Goal: Information Seeking & Learning: Learn about a topic

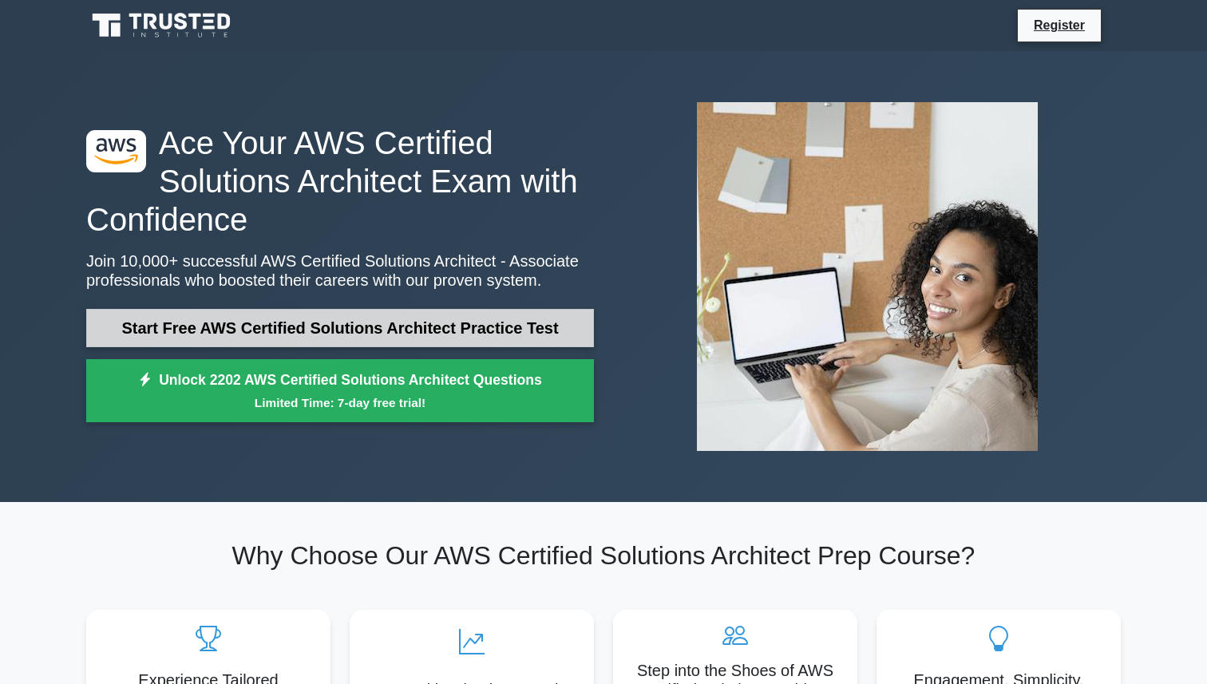
click at [398, 324] on link "Start Free AWS Certified Solutions Architect Practice Test" at bounding box center [340, 328] width 508 height 38
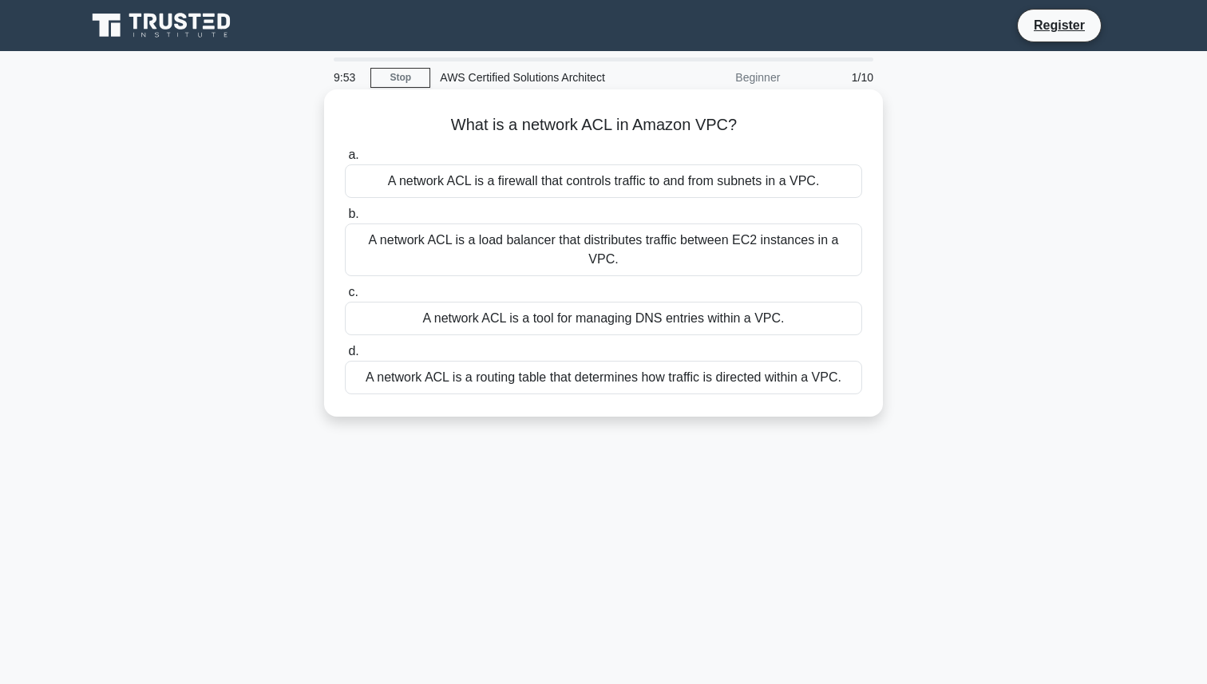
click at [662, 184] on div "A network ACL is a firewall that controls traffic to and from subnets in a VPC." at bounding box center [603, 181] width 517 height 34
click at [345, 160] on input "a. A network ACL is a firewall that controls traffic to and from subnets in a V…" at bounding box center [345, 155] width 0 height 10
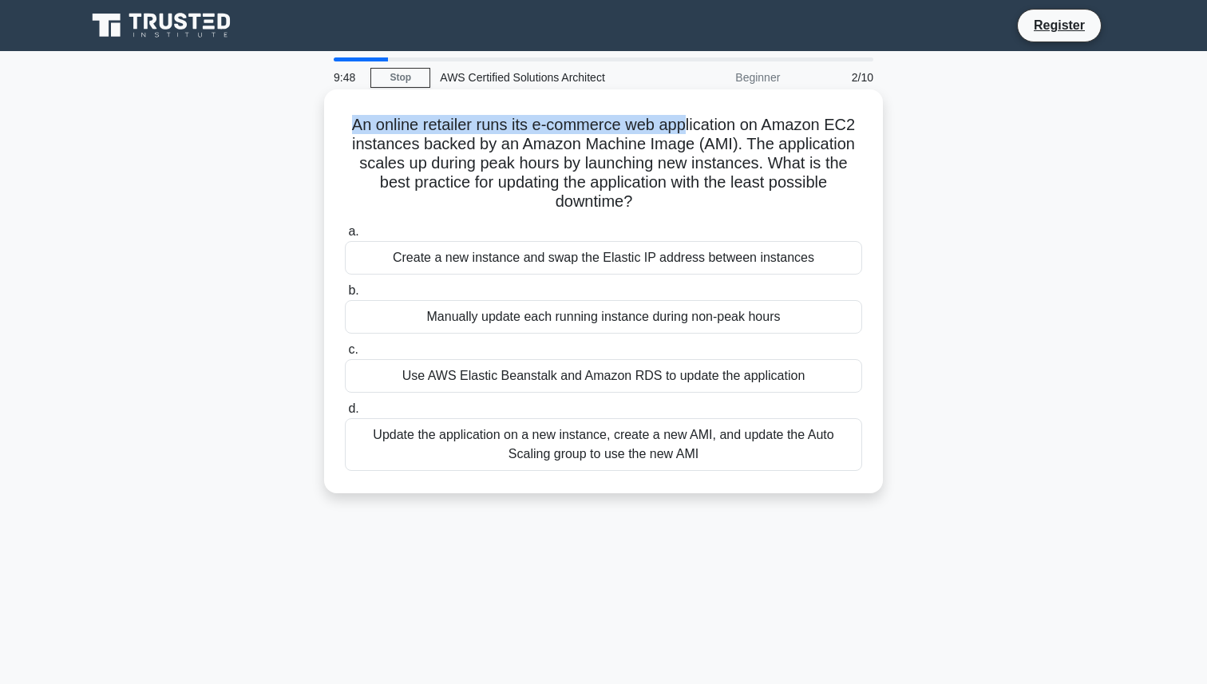
drag, startPoint x: 356, startPoint y: 122, endPoint x: 686, endPoint y: 132, distance: 329.9
click at [687, 132] on h5 "An online retailer runs its e-commerce web application on Amazon EC2 instances …" at bounding box center [603, 163] width 521 height 97
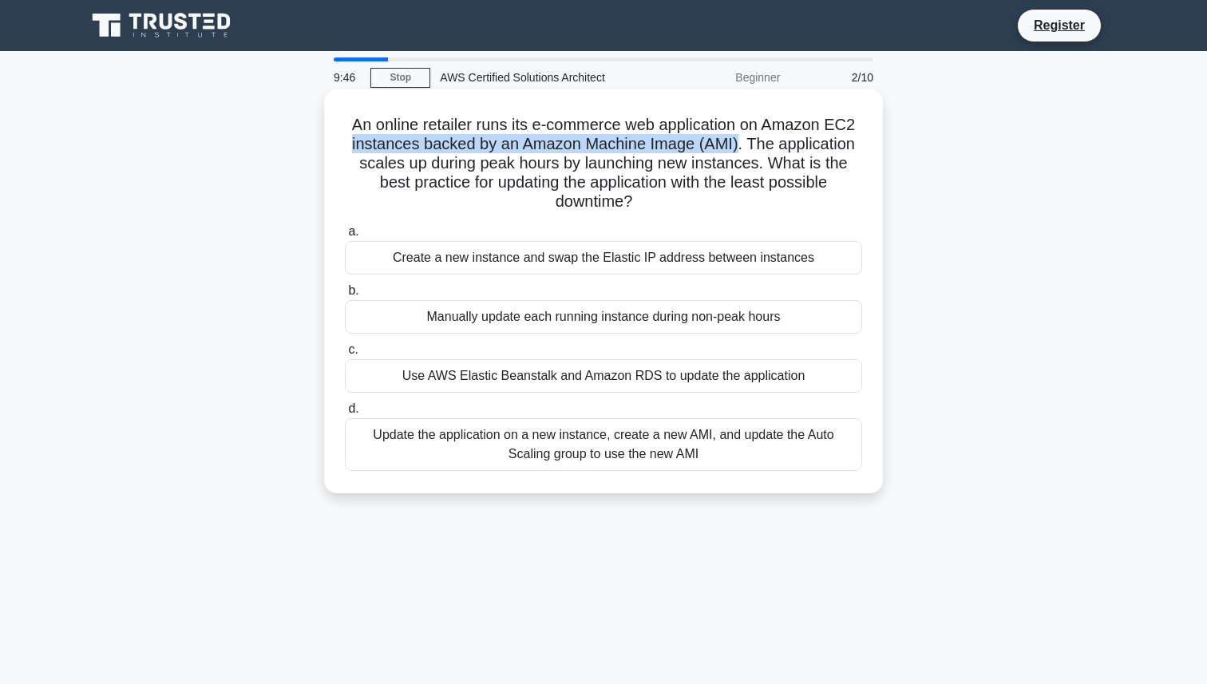
drag, startPoint x: 355, startPoint y: 148, endPoint x: 734, endPoint y: 147, distance: 379.3
click at [734, 147] on h5 "An online retailer runs its e-commerce web application on Amazon EC2 instances …" at bounding box center [603, 163] width 521 height 97
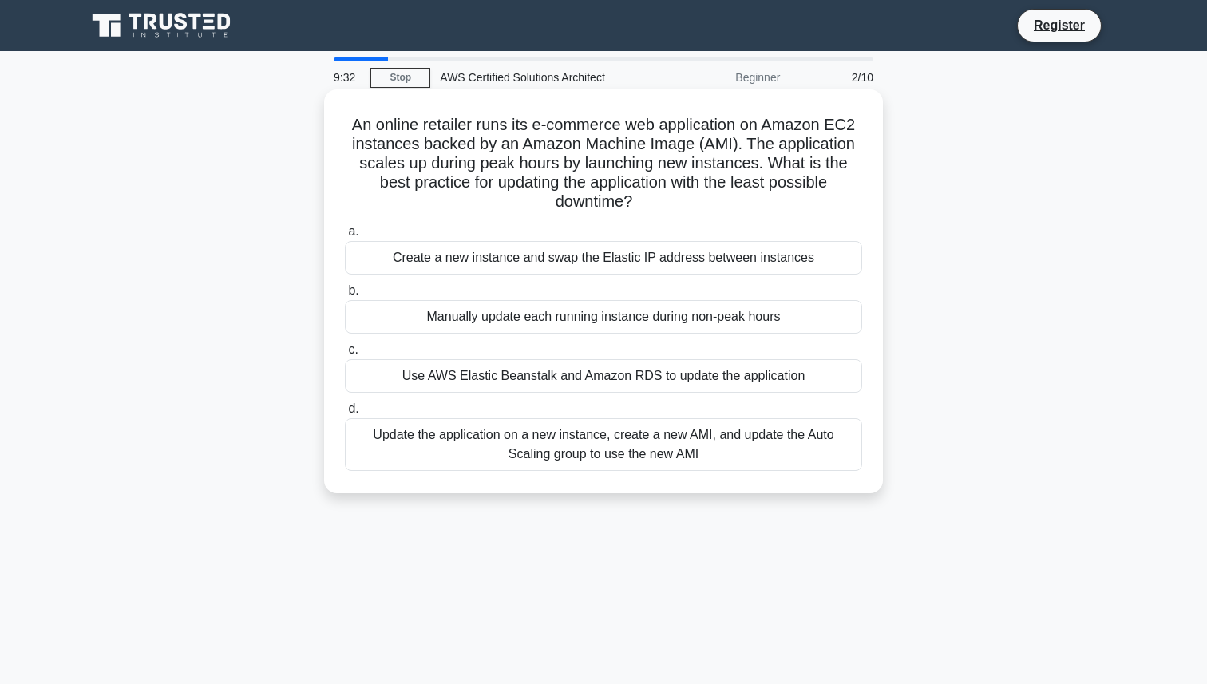
click at [662, 451] on div "Update the application on a new instance, create a new AMI, and update the Auto…" at bounding box center [603, 444] width 517 height 53
click at [345, 414] on input "d. Update the application on a new instance, create a new AMI, and update the A…" at bounding box center [345, 409] width 0 height 10
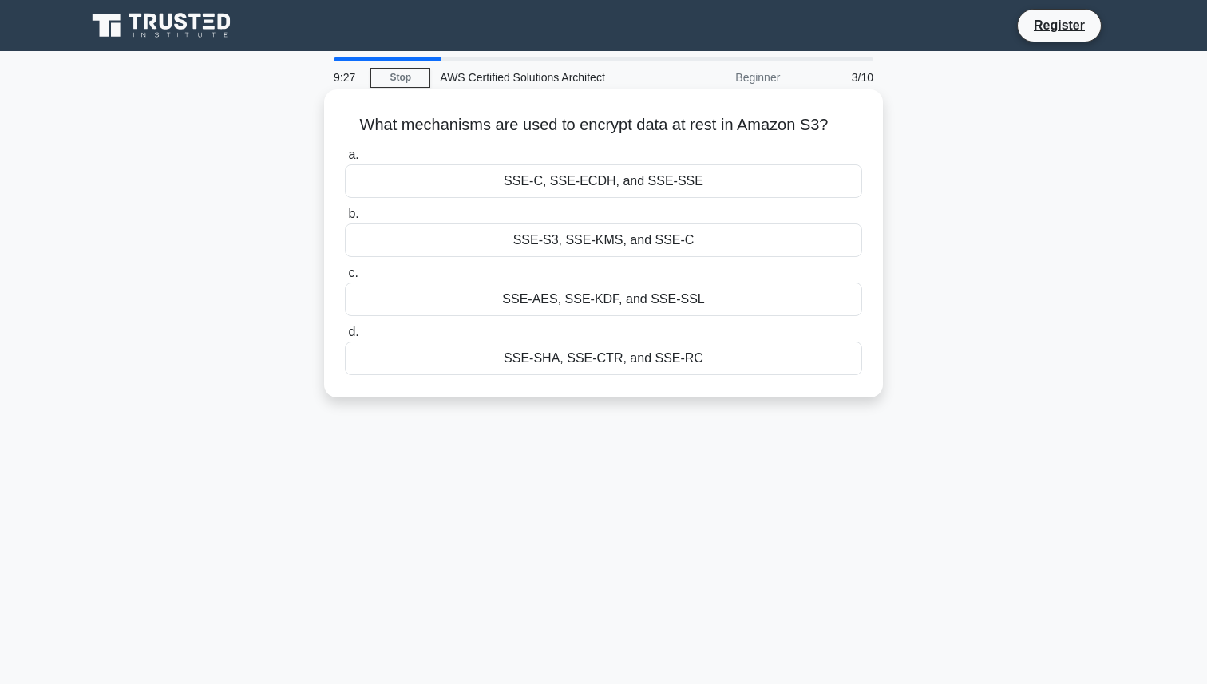
click at [587, 246] on div "SSE-S3, SSE-KMS, and SSE-C" at bounding box center [603, 241] width 517 height 34
click at [345, 220] on input "b. SSE-S3, SSE-KMS, and SSE-C" at bounding box center [345, 214] width 0 height 10
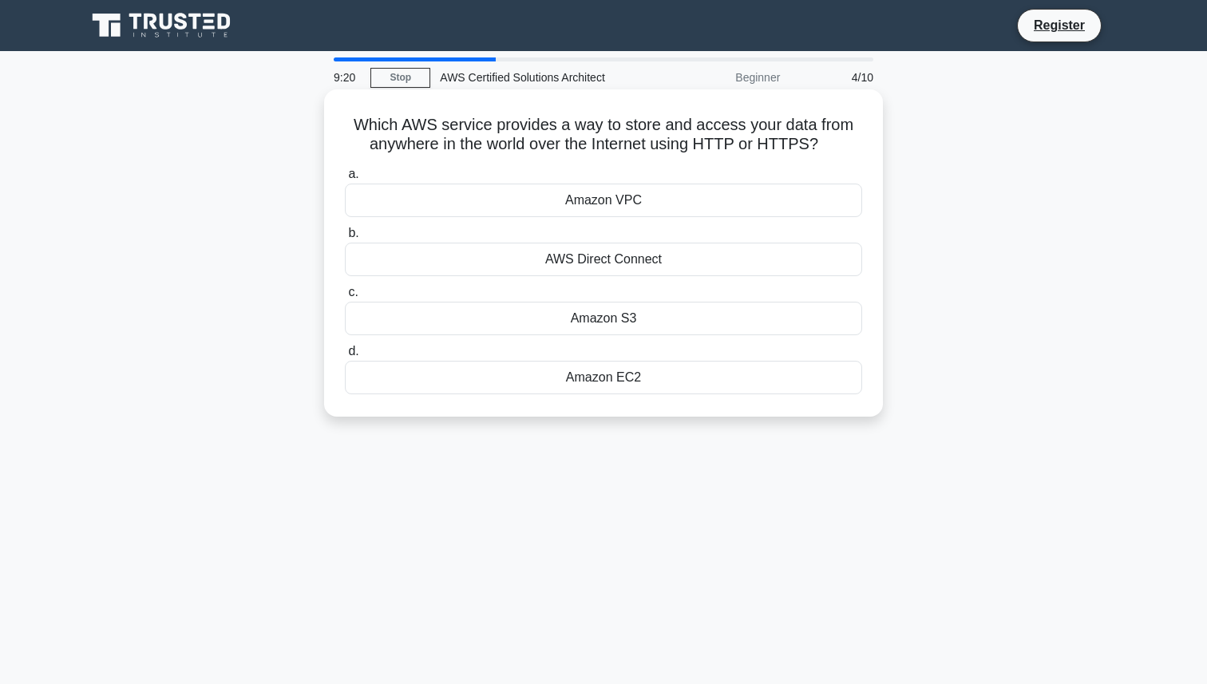
click at [666, 261] on div "AWS Direct Connect" at bounding box center [603, 260] width 517 height 34
click at [345, 239] on input "b. AWS Direct Connect" at bounding box center [345, 233] width 0 height 10
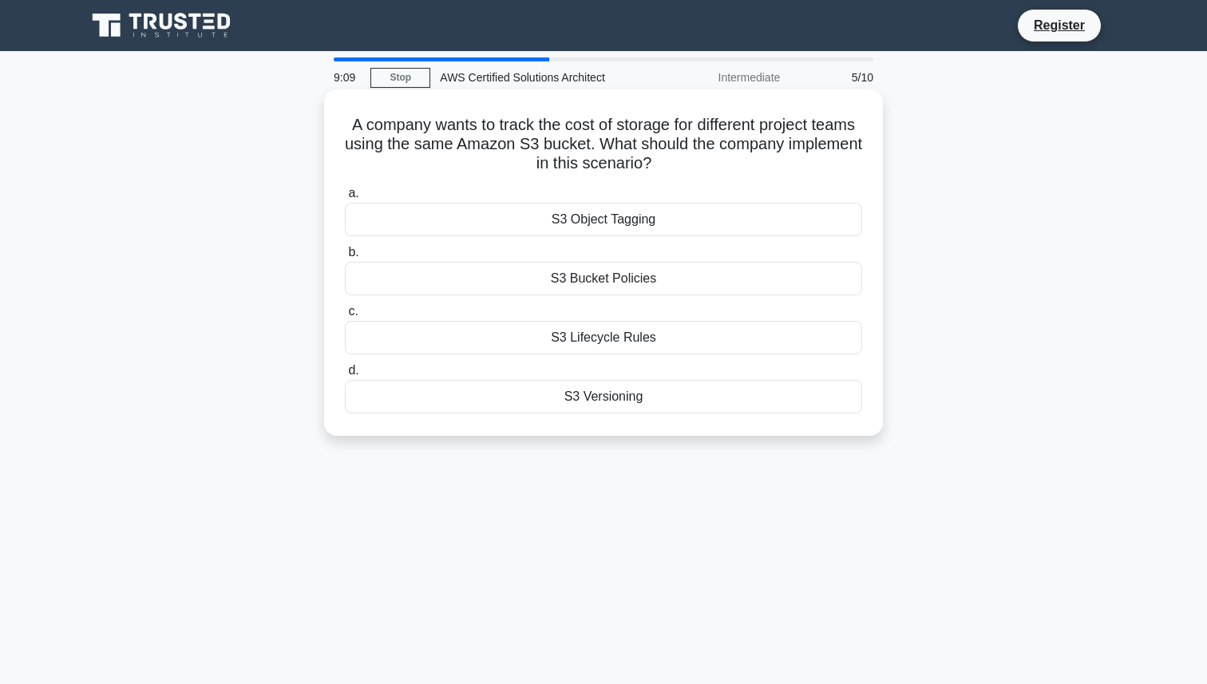
click at [661, 228] on div "S3 Object Tagging" at bounding box center [603, 220] width 517 height 34
click at [345, 199] on input "a. S3 Object Tagging" at bounding box center [345, 193] width 0 height 10
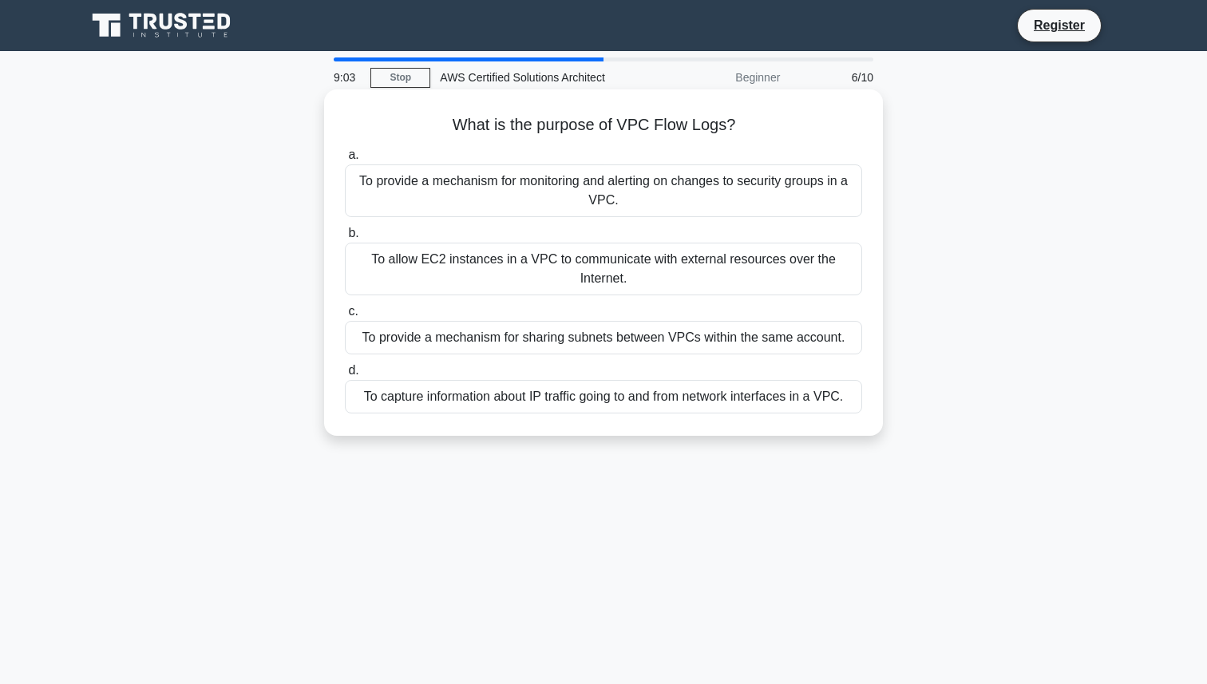
click at [644, 178] on div "To provide a mechanism for monitoring and alerting on changes to security group…" at bounding box center [603, 190] width 517 height 53
click at [345, 160] on input "a. To provide a mechanism for monitoring and alerting on changes to security gr…" at bounding box center [345, 155] width 0 height 10
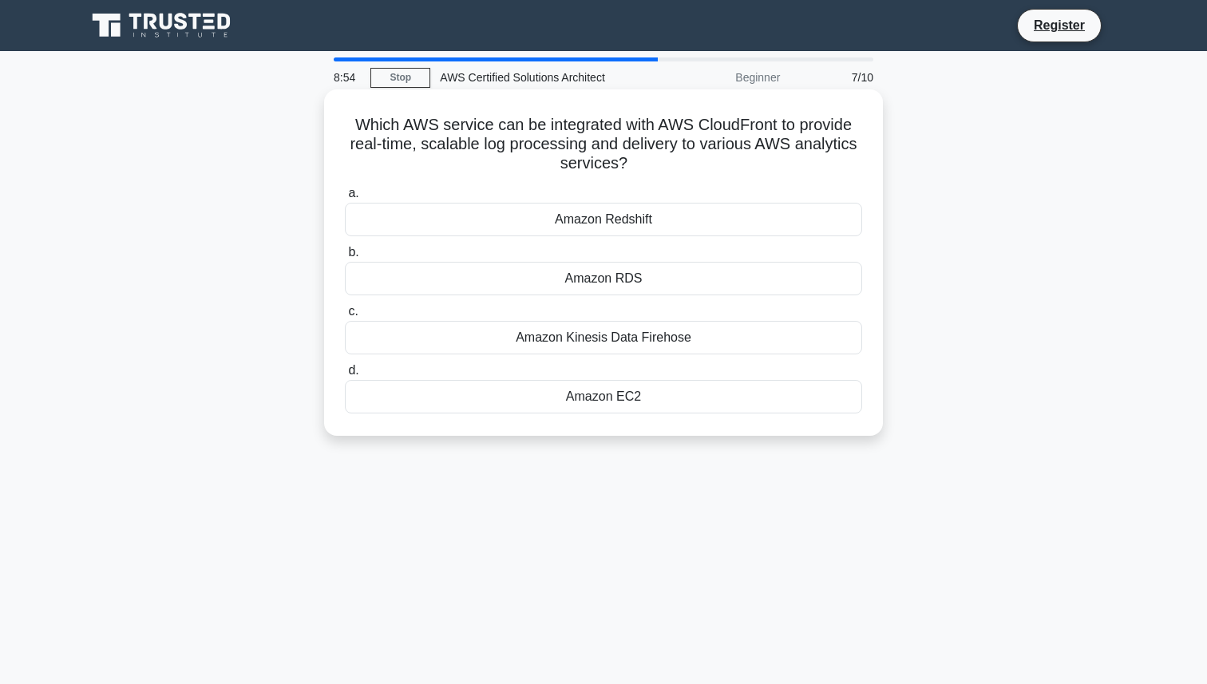
click at [677, 226] on div "Amazon Redshift" at bounding box center [603, 220] width 517 height 34
click at [345, 199] on input "a. Amazon Redshift" at bounding box center [345, 193] width 0 height 10
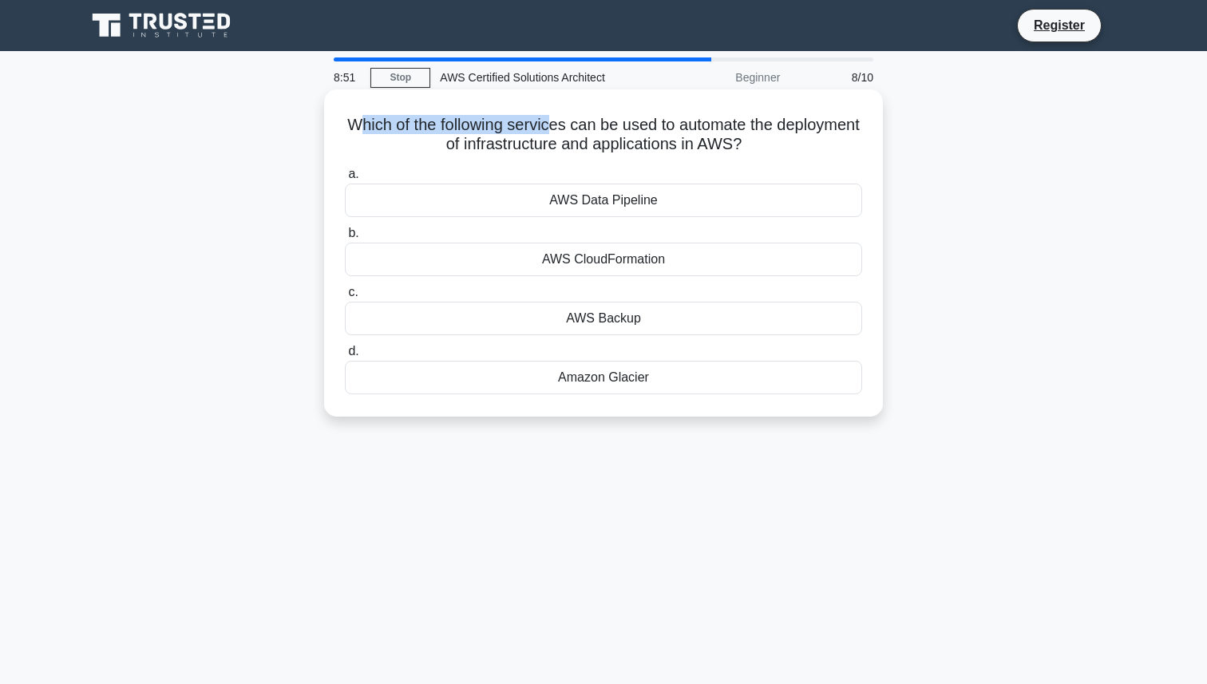
drag, startPoint x: 363, startPoint y: 122, endPoint x: 554, endPoint y: 131, distance: 191.8
click at [554, 131] on h5 "Which of the following services can be used to automate the deployment of infra…" at bounding box center [603, 135] width 521 height 40
click at [659, 131] on h5 "Which of the following services can be used to automate the deployment of infra…" at bounding box center [603, 135] width 521 height 40
click at [641, 192] on div "AWS Data Pipeline" at bounding box center [603, 201] width 517 height 34
click at [345, 180] on input "a. AWS Data Pipeline" at bounding box center [345, 174] width 0 height 10
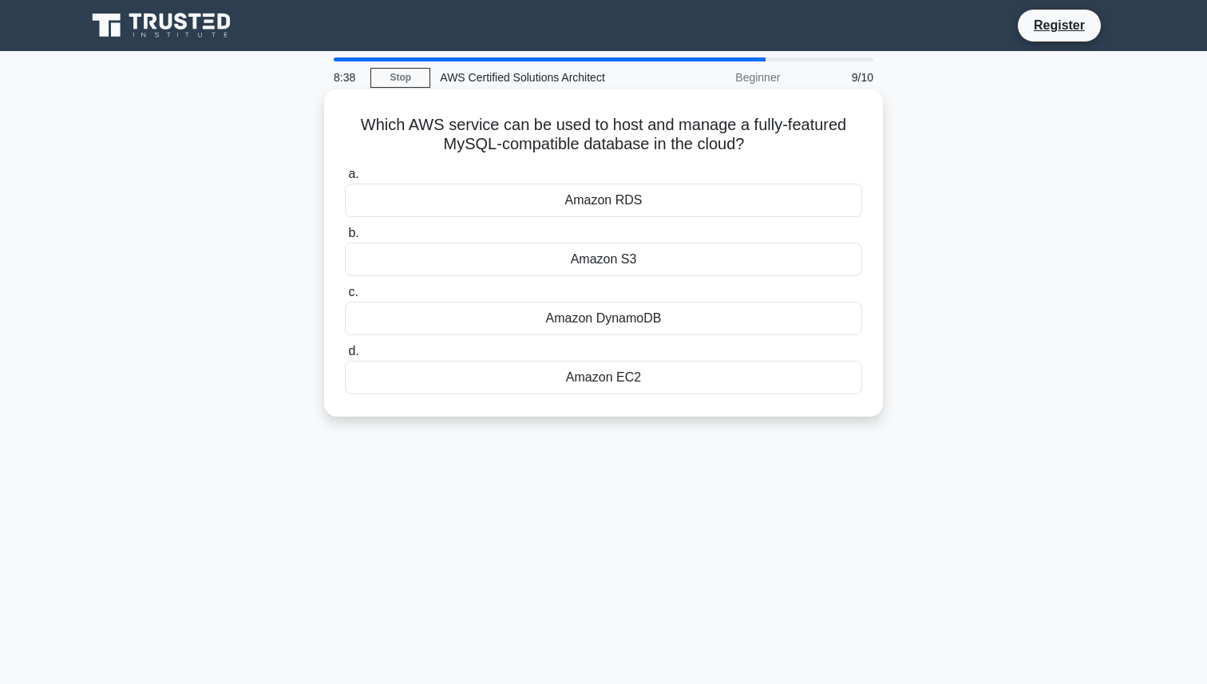
click at [643, 378] on div "Amazon EC2" at bounding box center [603, 378] width 517 height 34
click at [345, 357] on input "d. Amazon EC2" at bounding box center [345, 352] width 0 height 10
click at [665, 334] on div "AWS IAM" at bounding box center [603, 319] width 517 height 34
click at [345, 298] on input "c. AWS IAM" at bounding box center [345, 292] width 0 height 10
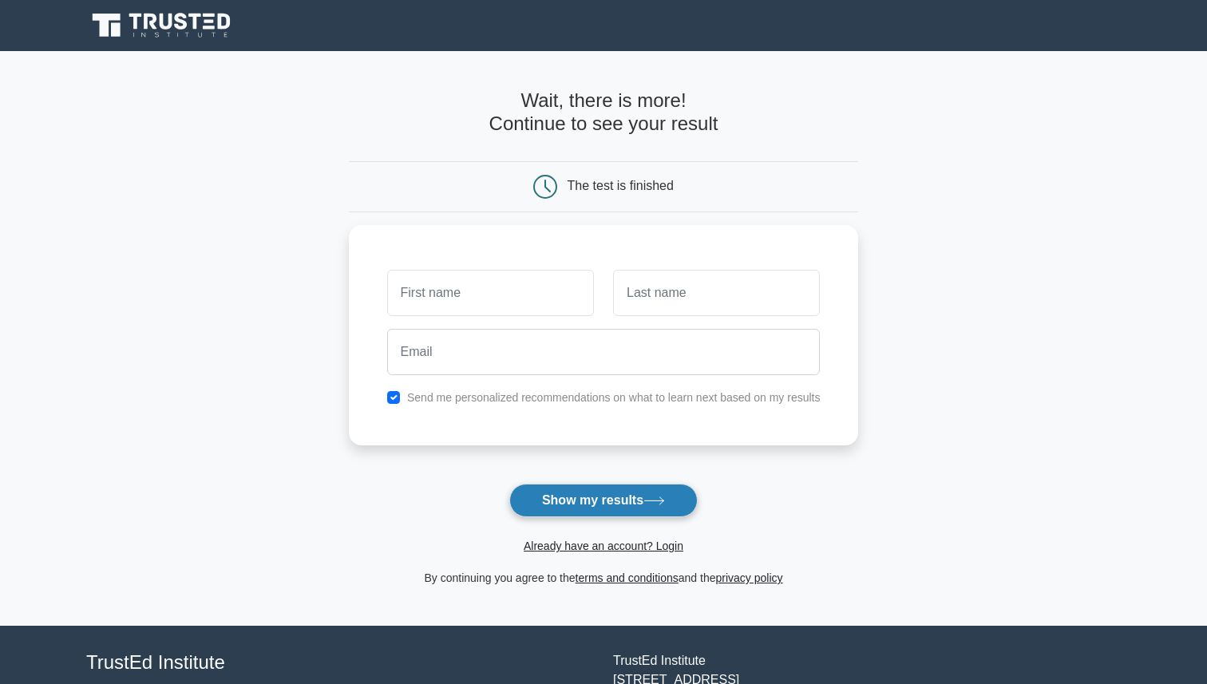
click at [619, 497] on button "Show my results" at bounding box center [603, 501] width 188 height 34
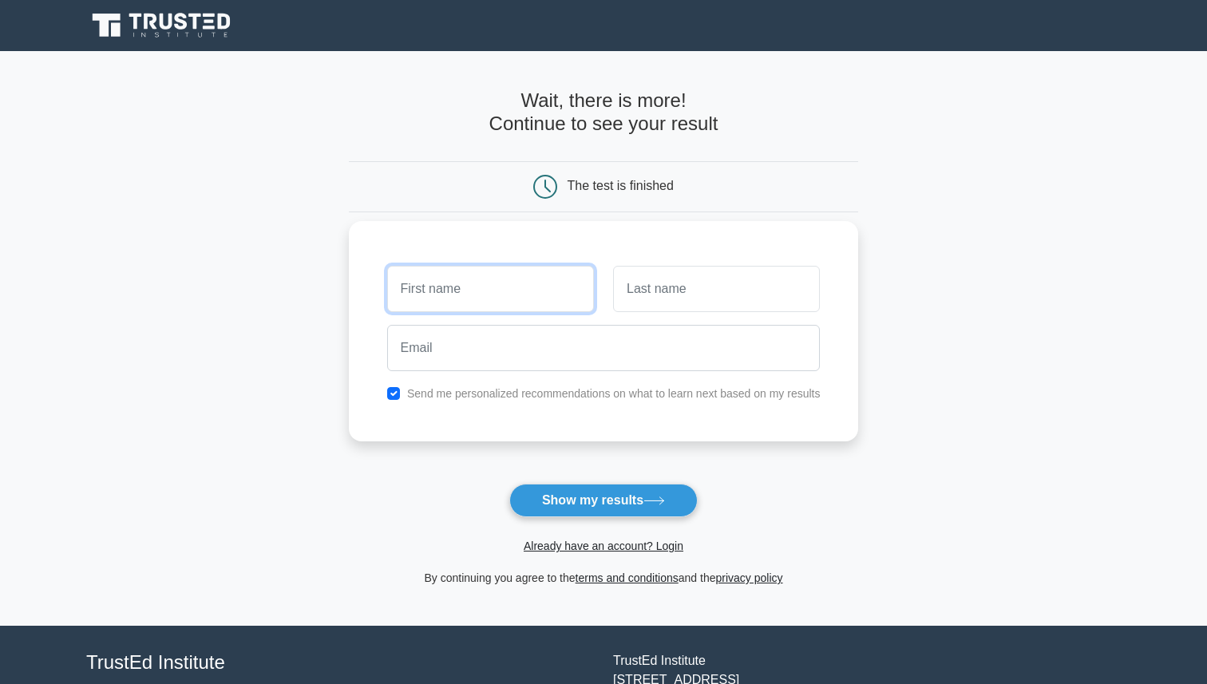
click at [511, 294] on input "text" at bounding box center [490, 289] width 207 height 46
type input "nishant"
type input "bhardwaj"
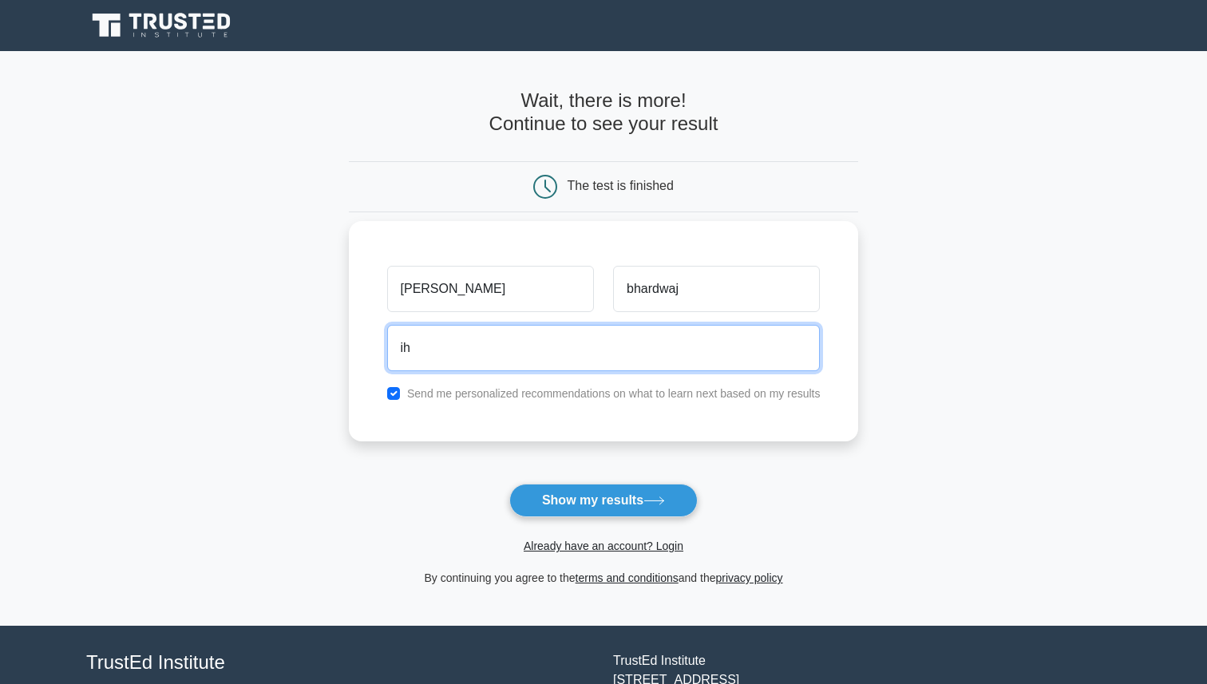
type input "i"
click at [499, 351] on input "nishant.bhardwaj@gmail.com" at bounding box center [604, 348] width 434 height 46
click at [446, 351] on input "nishant.bhardwaj.devloper@gmail.com" at bounding box center [604, 348] width 434 height 46
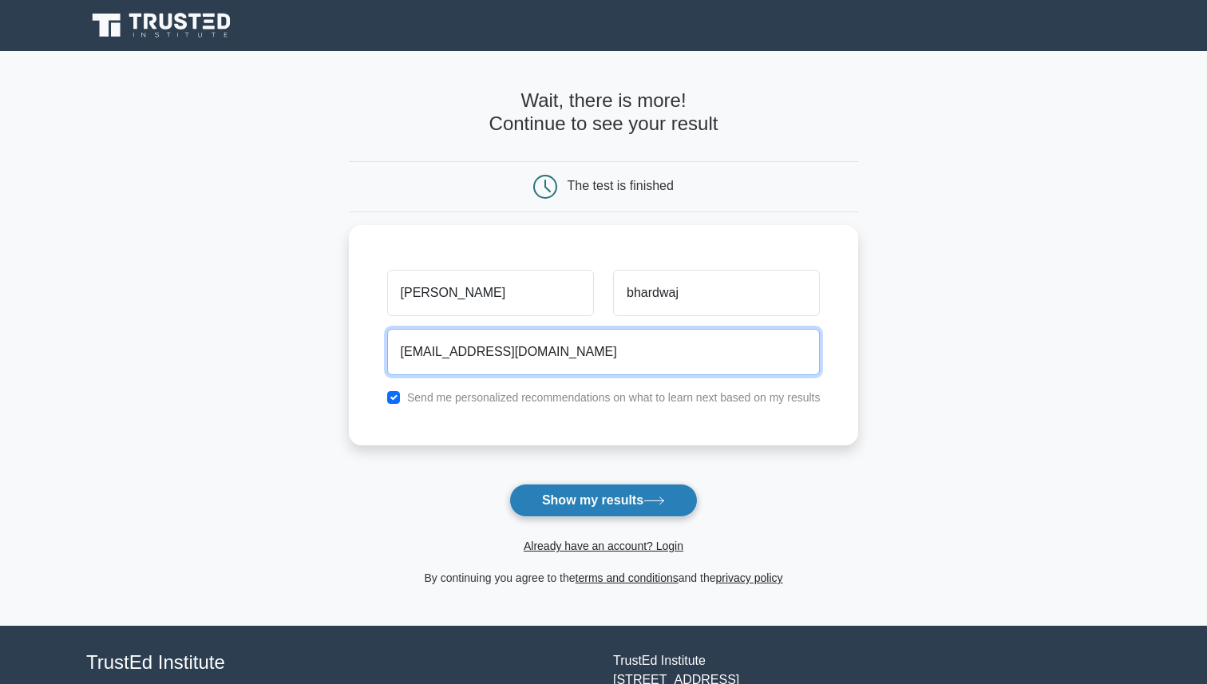
type input "nishantbhardwaj.devloper@gmail.com"
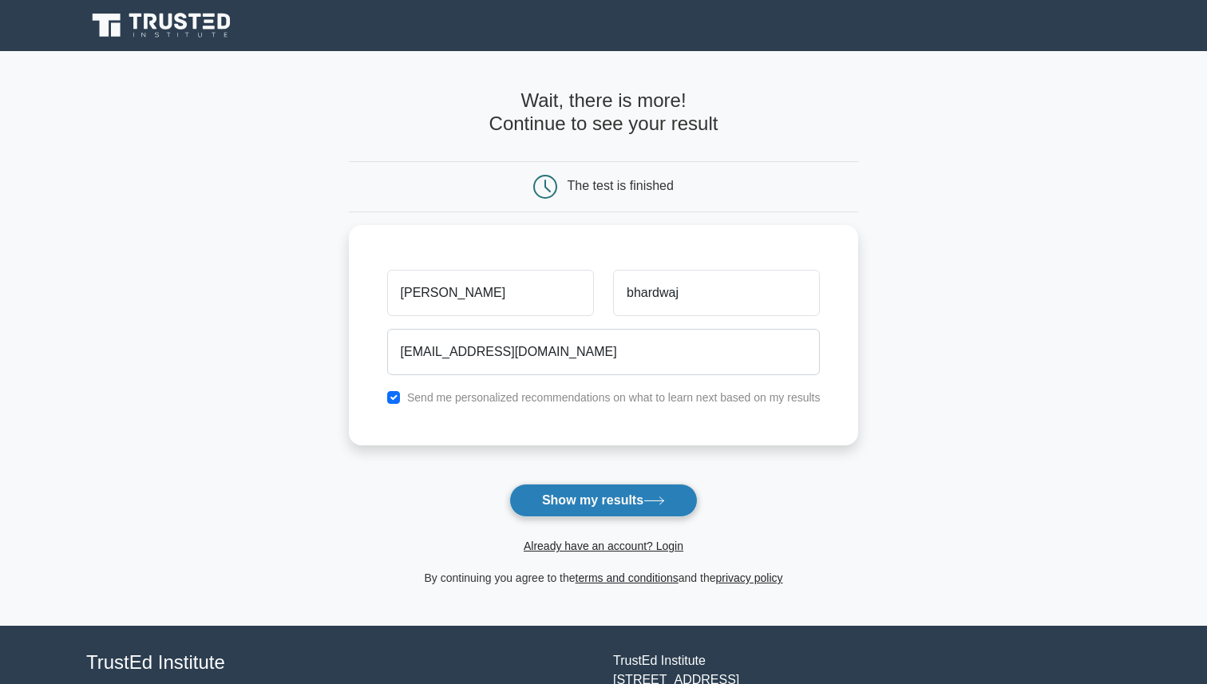
click at [612, 497] on button "Show my results" at bounding box center [603, 501] width 188 height 34
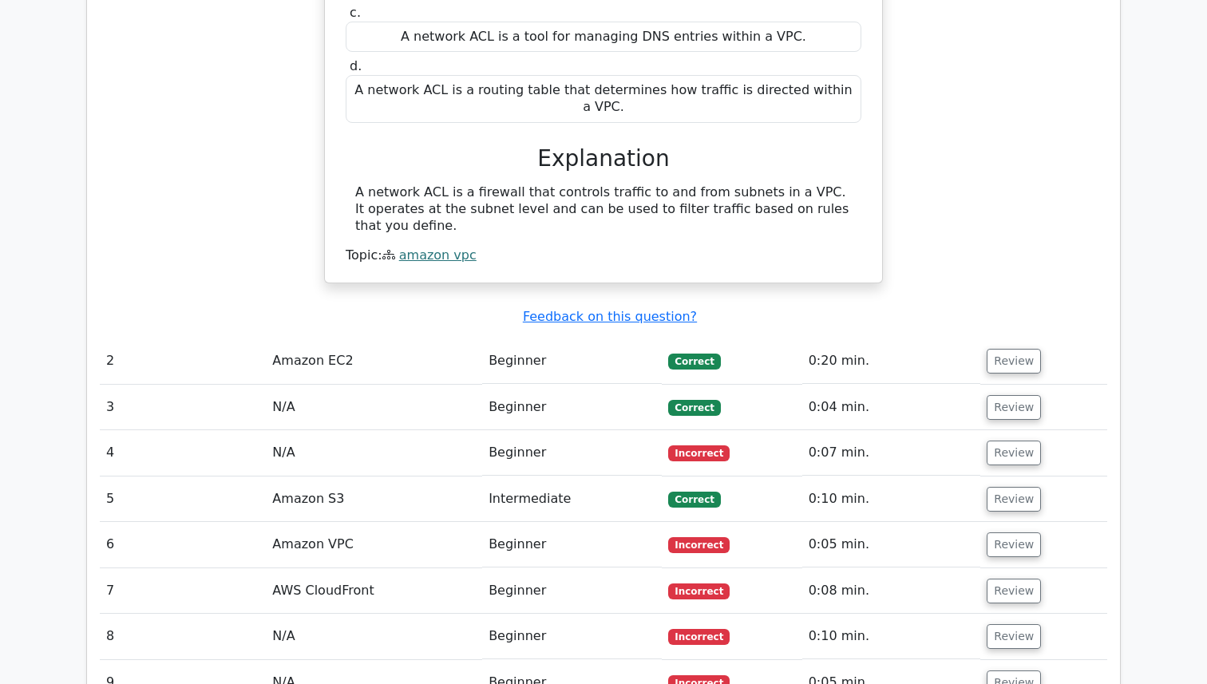
scroll to position [1468, 0]
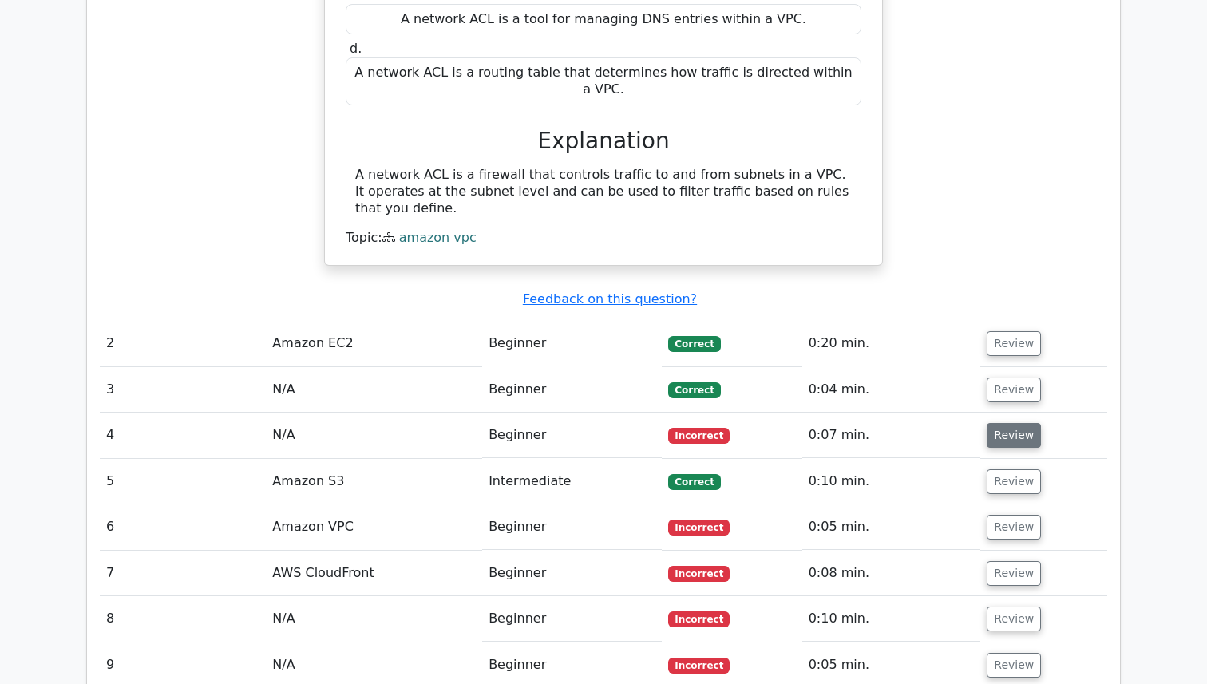
click at [1008, 423] on button "Review" at bounding box center [1014, 435] width 54 height 25
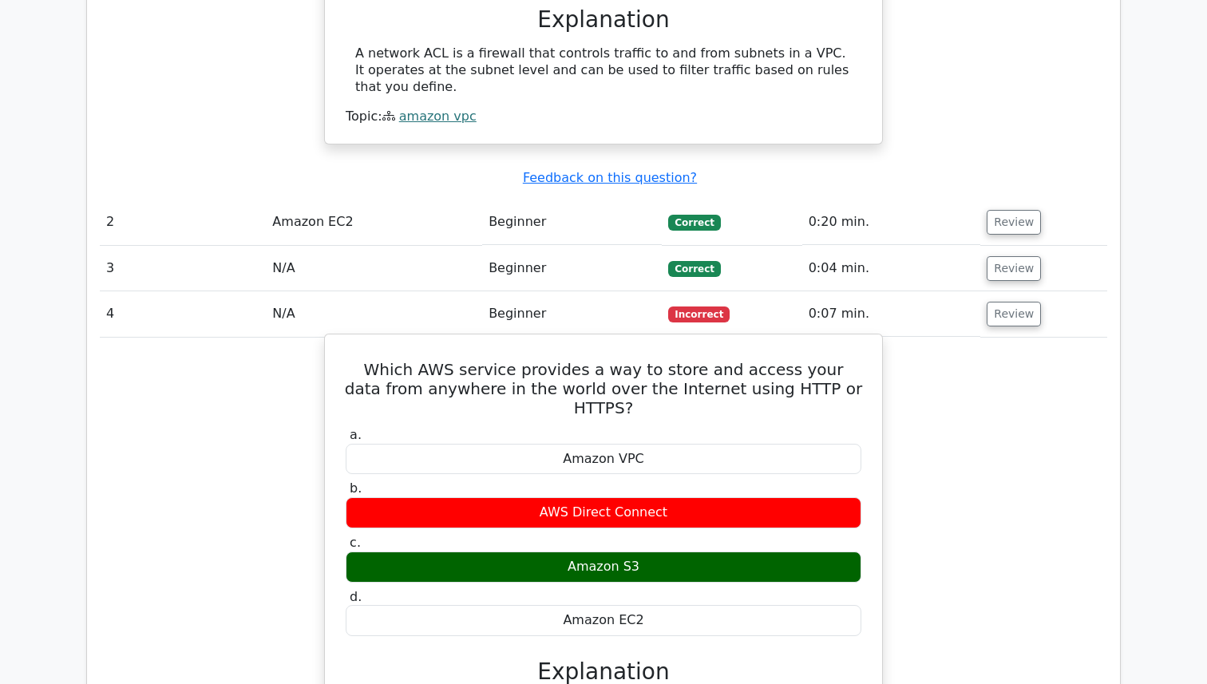
scroll to position [1660, 0]
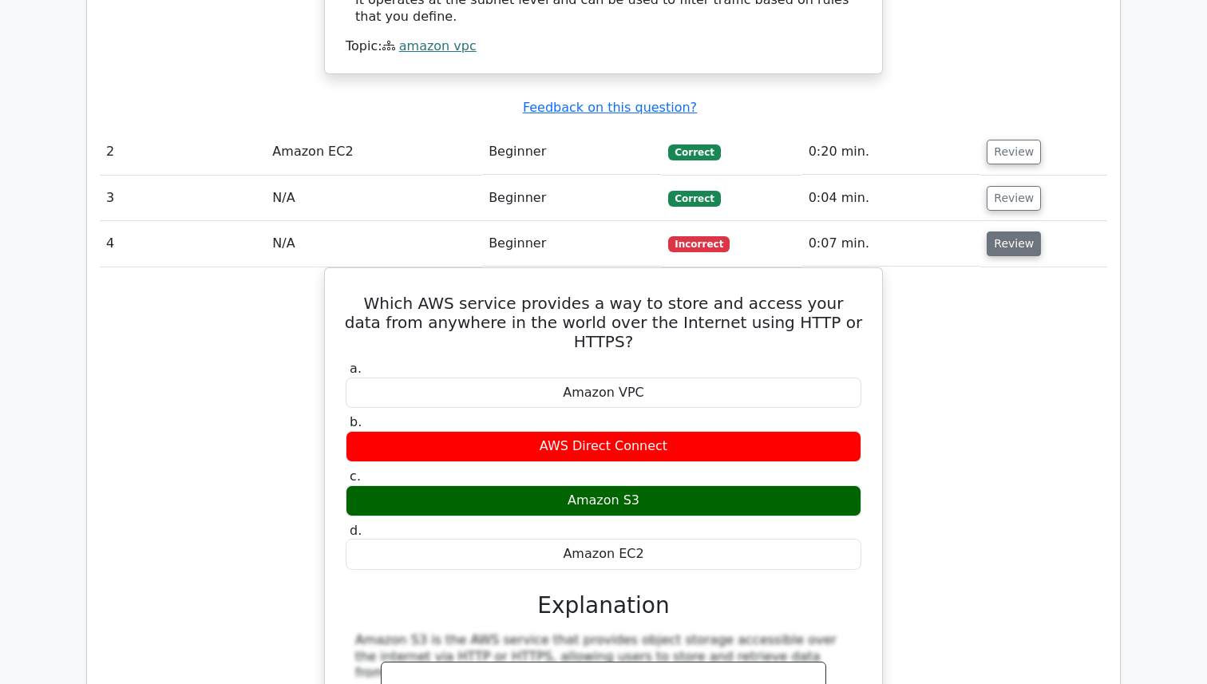
click at [1003, 232] on button "Review" at bounding box center [1014, 244] width 54 height 25
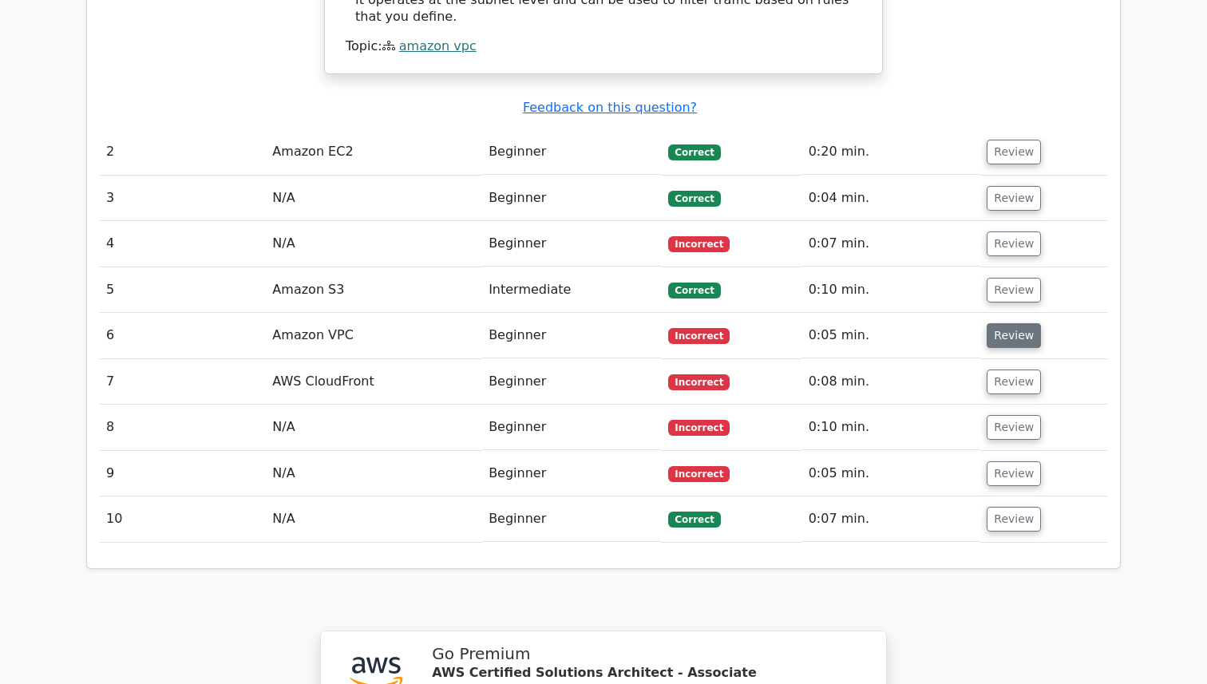
click at [1008, 323] on button "Review" at bounding box center [1014, 335] width 54 height 25
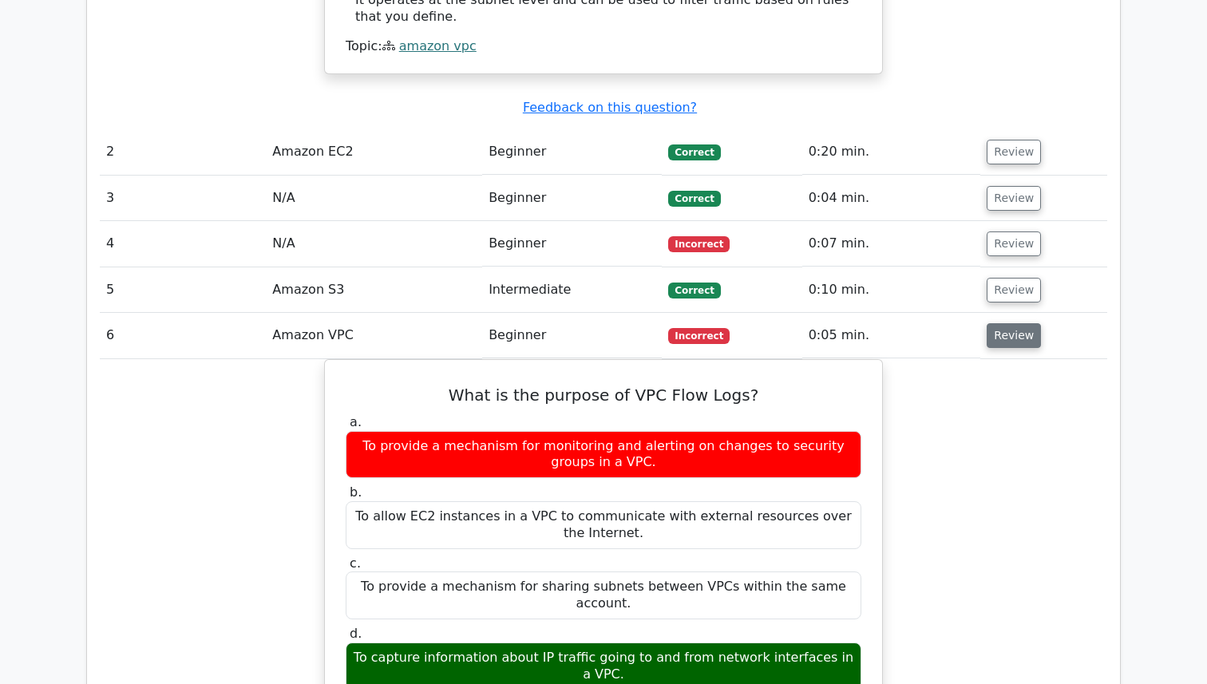
click at [1008, 323] on button "Review" at bounding box center [1014, 335] width 54 height 25
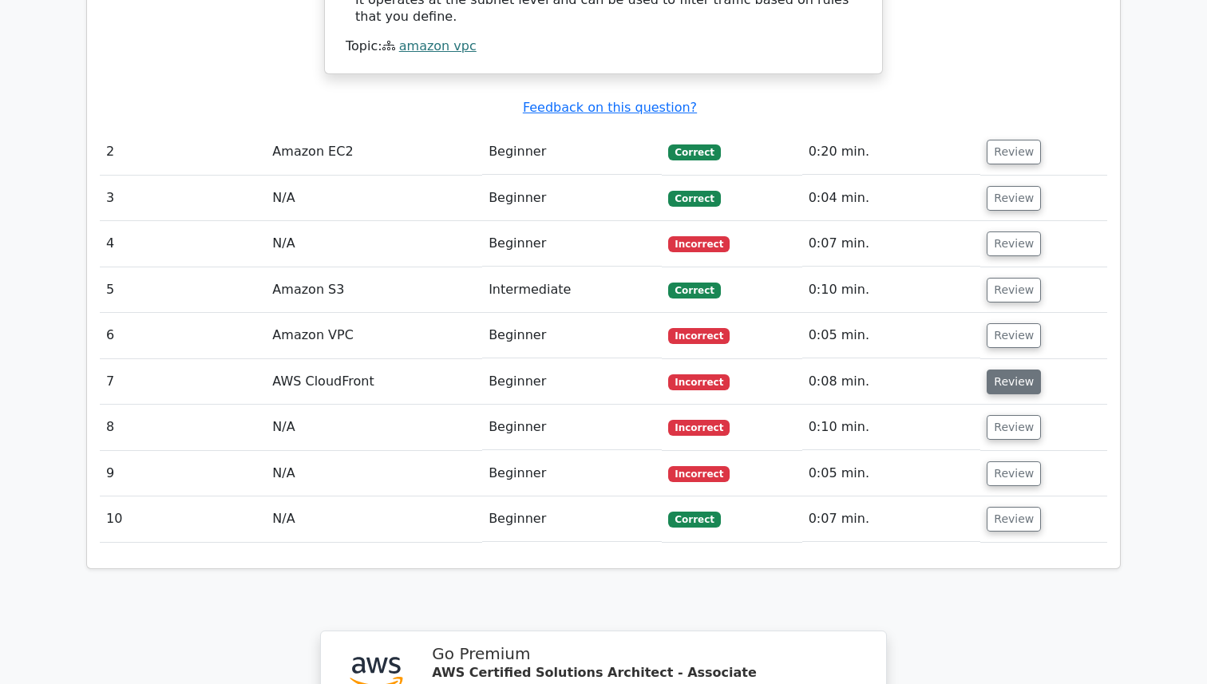
click at [1008, 370] on button "Review" at bounding box center [1014, 382] width 54 height 25
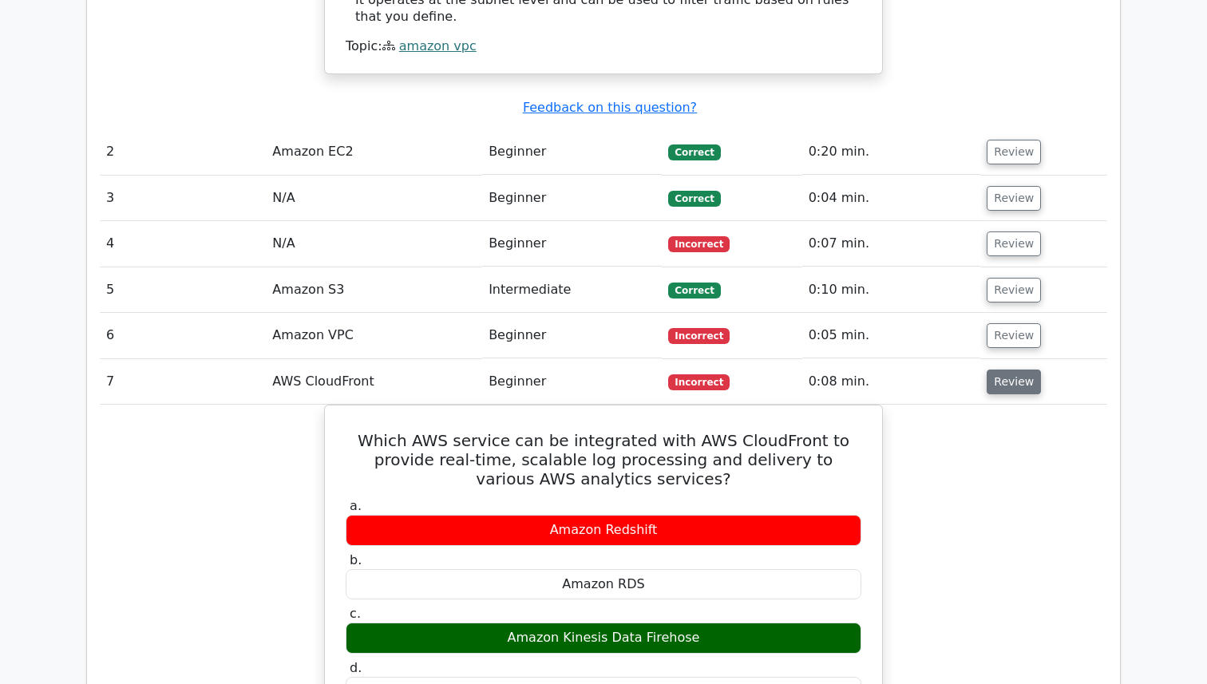
click at [1008, 370] on button "Review" at bounding box center [1014, 382] width 54 height 25
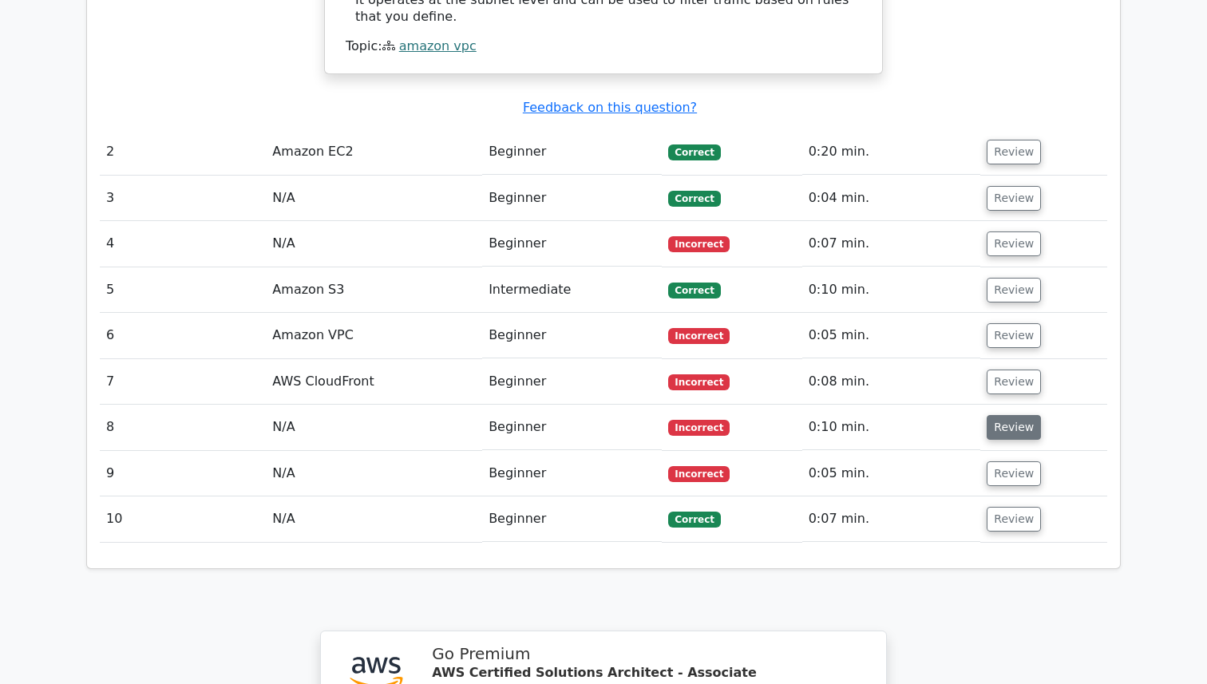
click at [1011, 415] on button "Review" at bounding box center [1014, 427] width 54 height 25
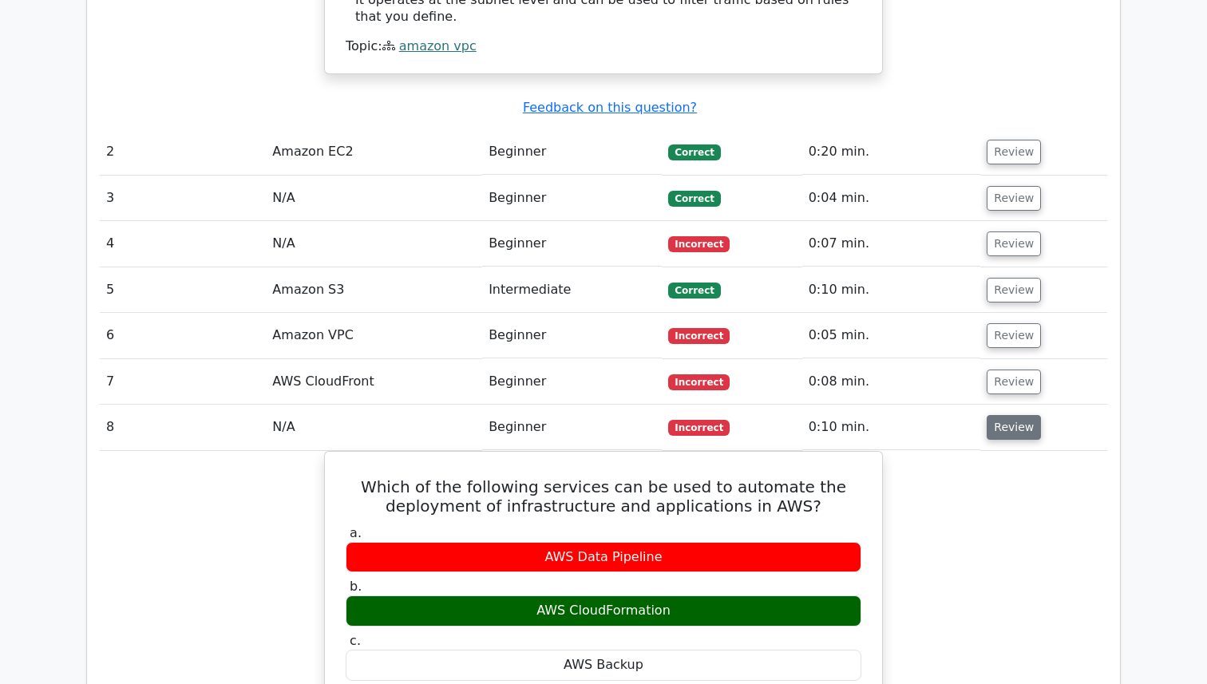
click at [1011, 415] on button "Review" at bounding box center [1014, 427] width 54 height 25
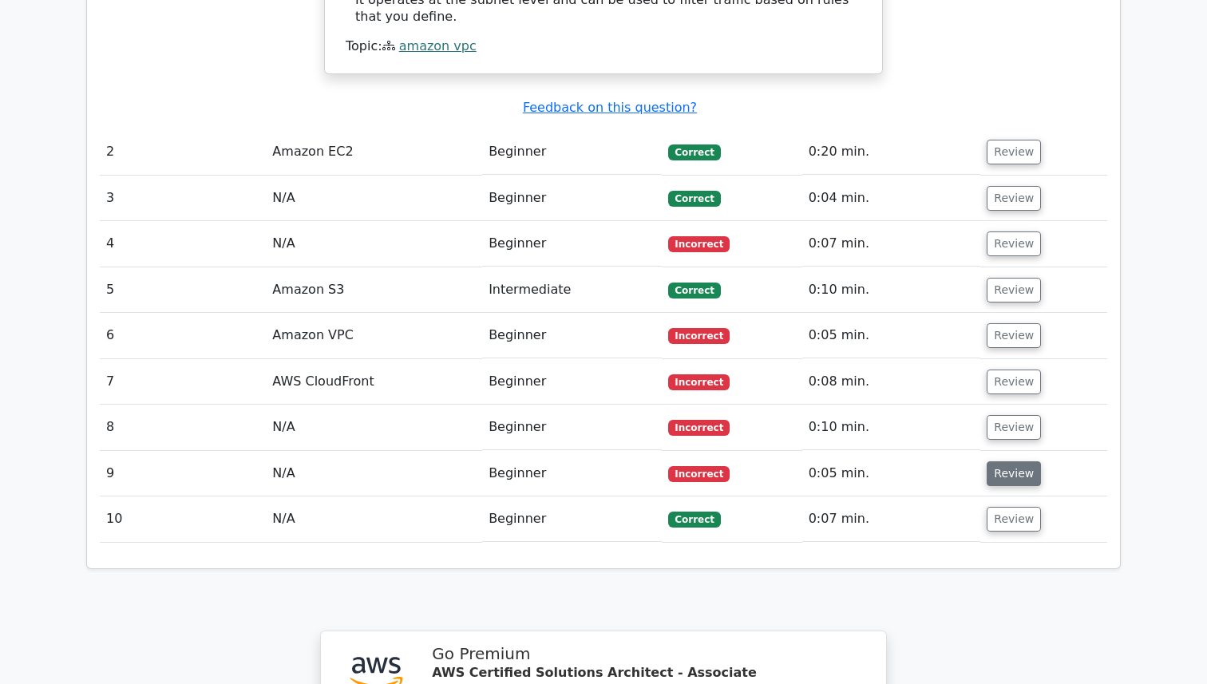
click at [1018, 462] on button "Review" at bounding box center [1014, 474] width 54 height 25
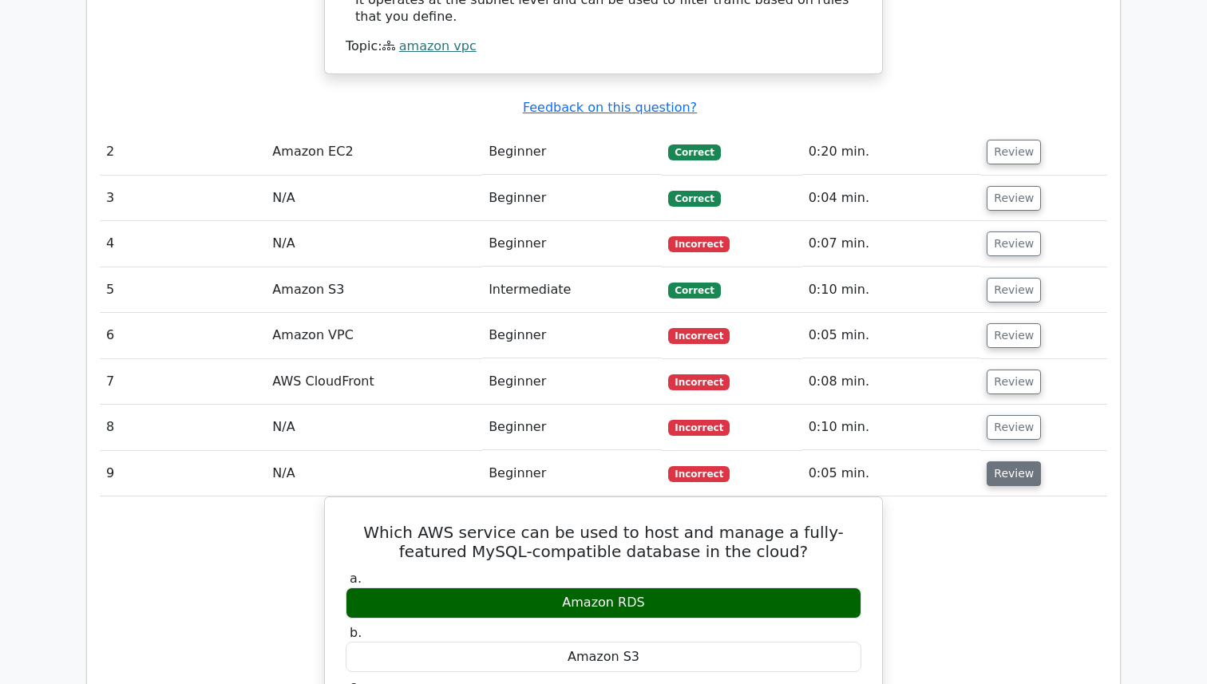
click at [1018, 462] on button "Review" at bounding box center [1014, 474] width 54 height 25
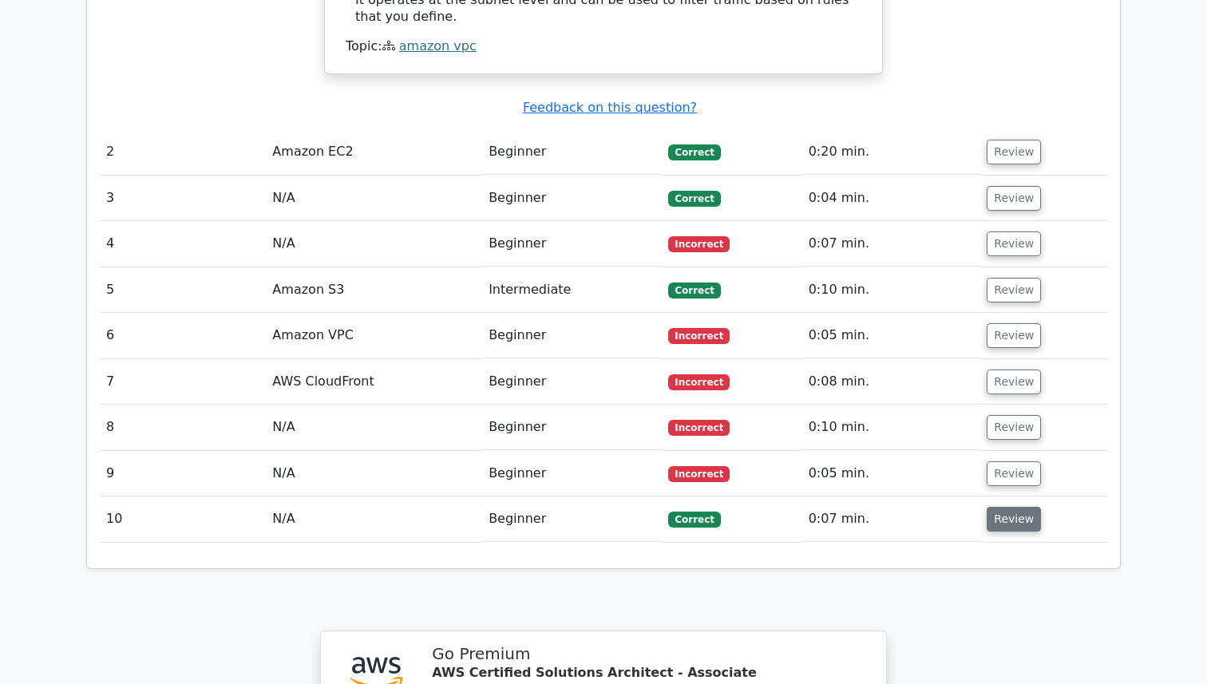
click at [1012, 507] on button "Review" at bounding box center [1014, 519] width 54 height 25
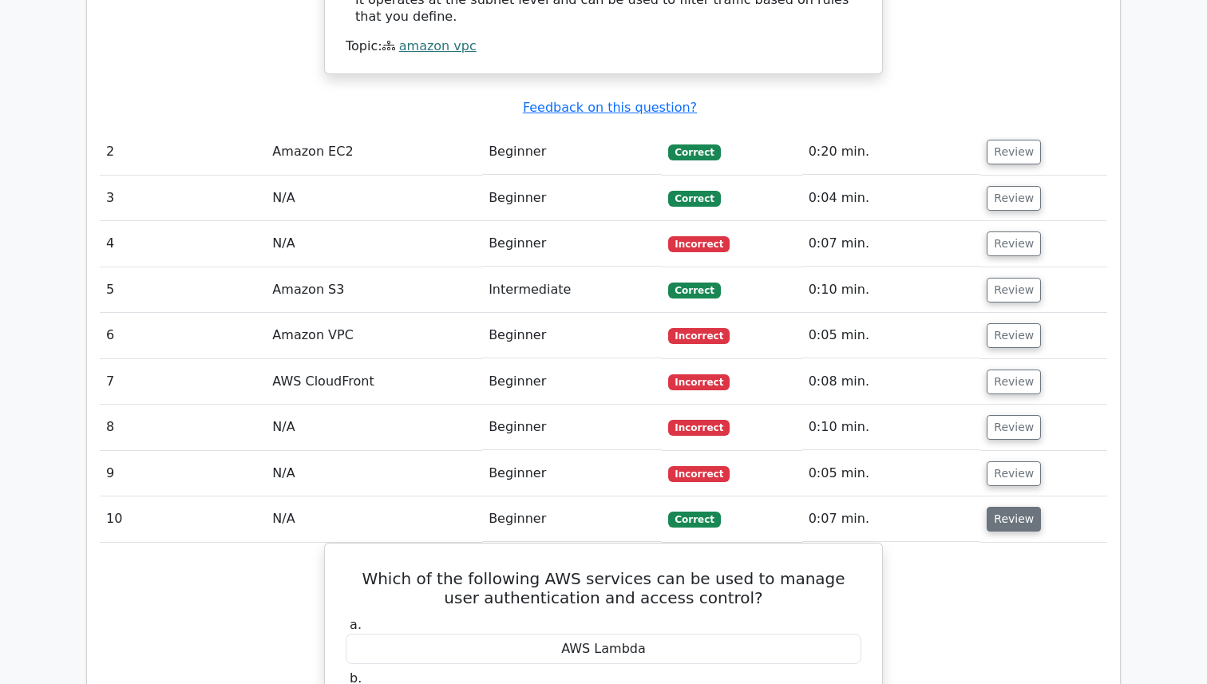
click at [1012, 507] on button "Review" at bounding box center [1014, 519] width 54 height 25
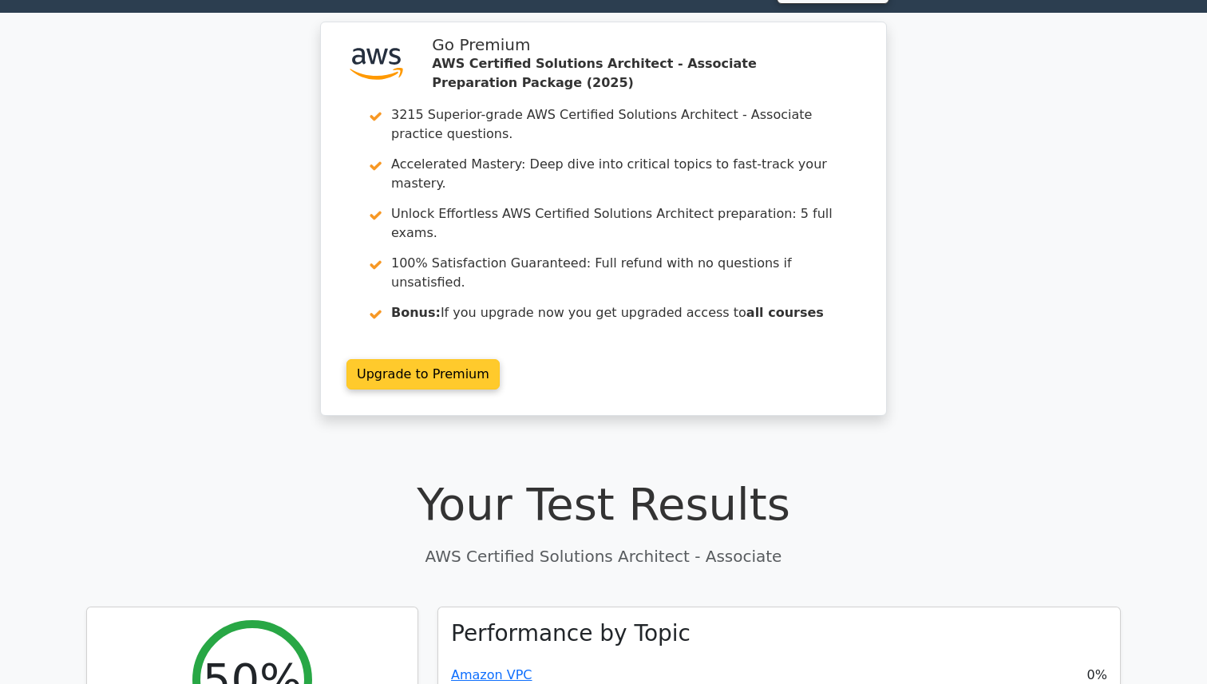
scroll to position [0, 0]
